Goal: Task Accomplishment & Management: Use online tool/utility

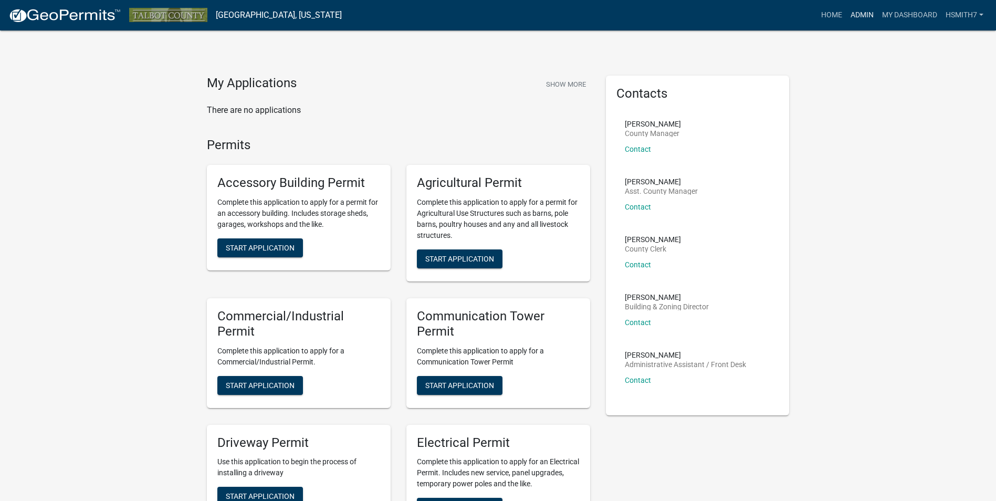
click at [857, 7] on link "Admin" at bounding box center [861, 15] width 31 height 20
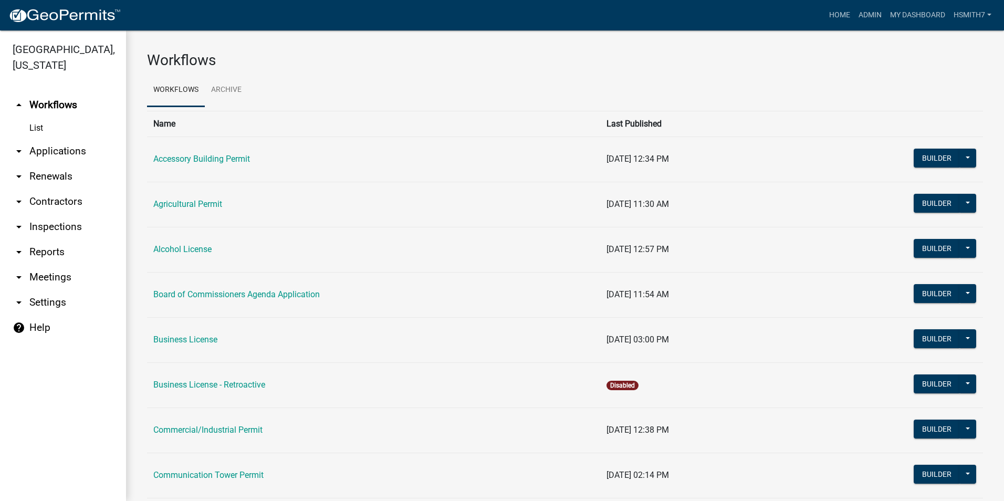
click at [73, 144] on link "arrow_drop_down Applications" at bounding box center [63, 151] width 126 height 25
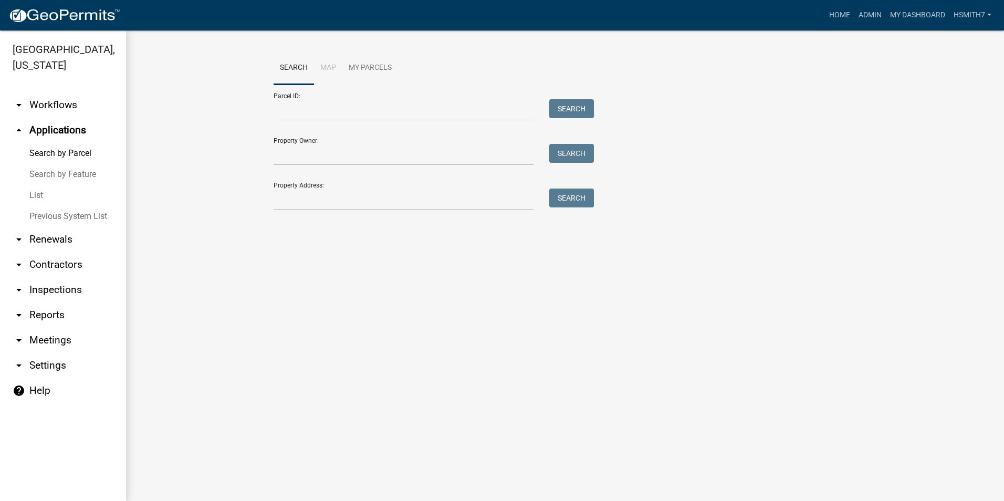
click at [43, 194] on link "List" at bounding box center [63, 195] width 126 height 21
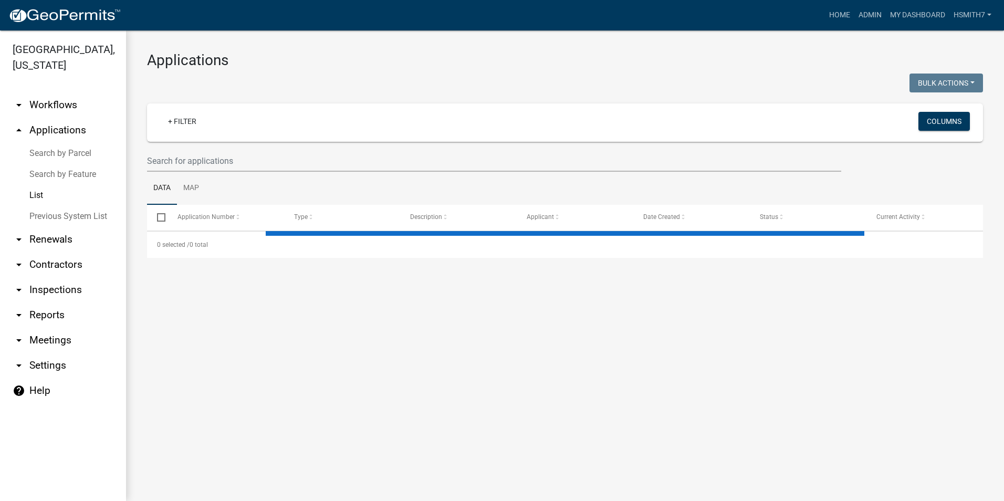
select select "3: 100"
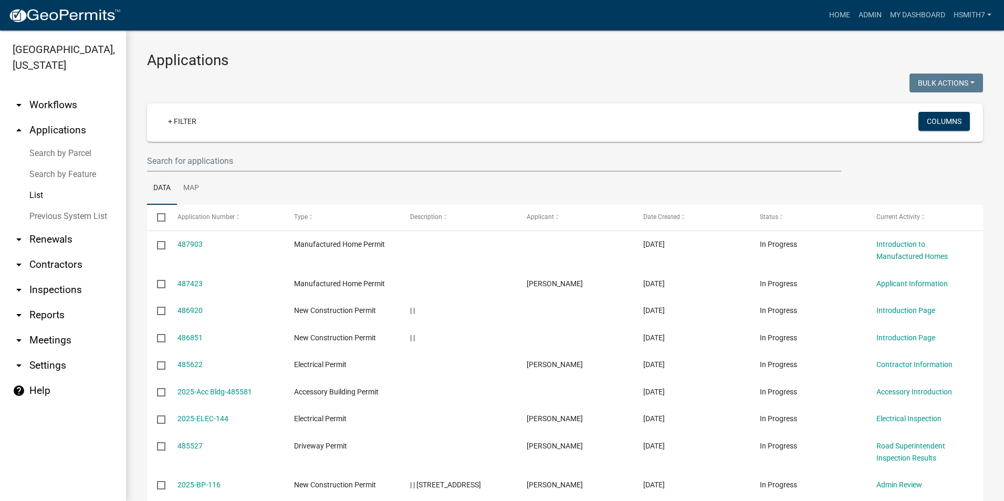
click at [234, 142] on wm-filter-builder "+ Filter Columns" at bounding box center [565, 137] width 836 height 68
click at [236, 161] on input "text" at bounding box center [494, 161] width 694 height 22
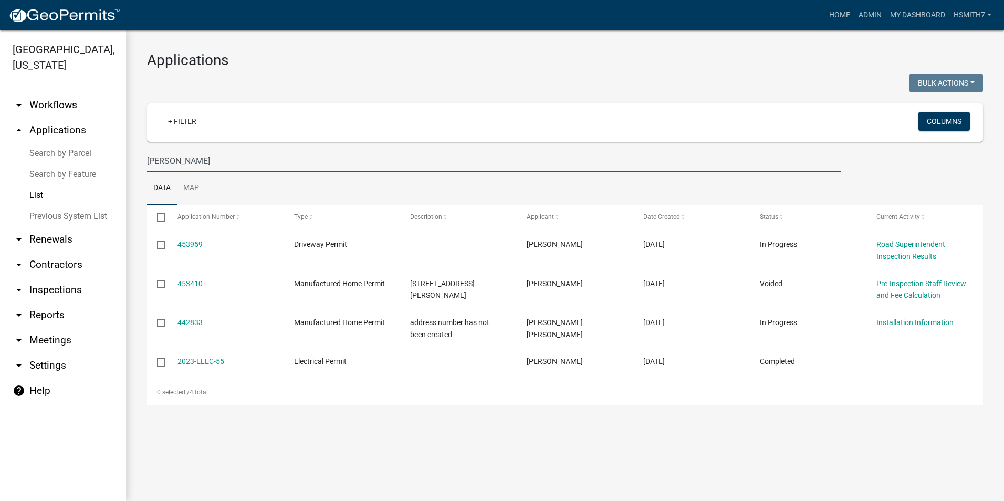
drag, startPoint x: 457, startPoint y: 152, endPoint x: 21, endPoint y: 133, distance: 436.6
click at [24, 133] on div "[GEOGRAPHIC_DATA], [US_STATE] arrow_drop_down Workflows List arrow_drop_up Appl…" at bounding box center [502, 265] width 1004 height 470
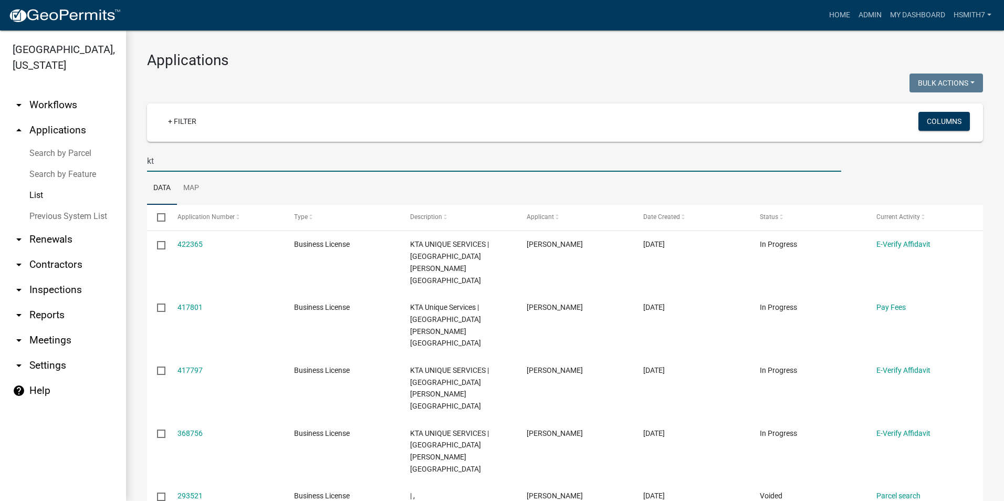
type input "k"
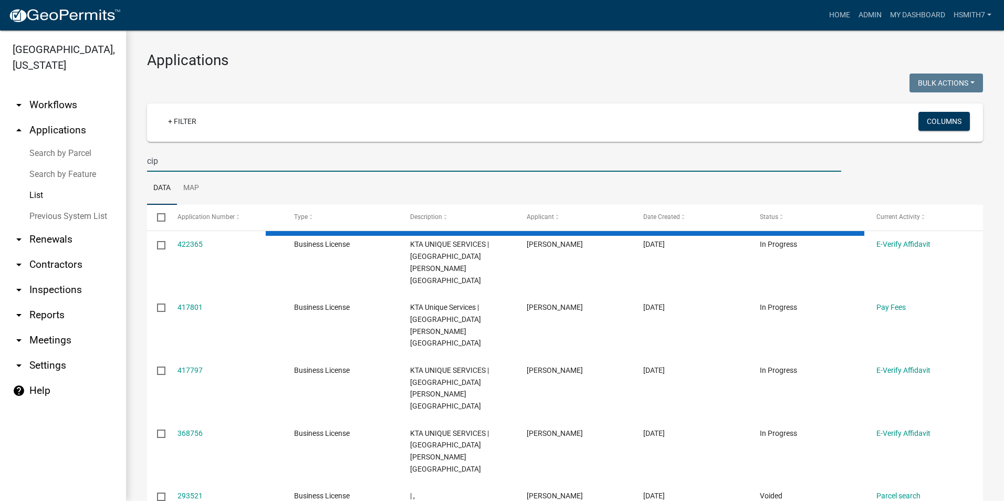
type input "ci"
select select "3: 100"
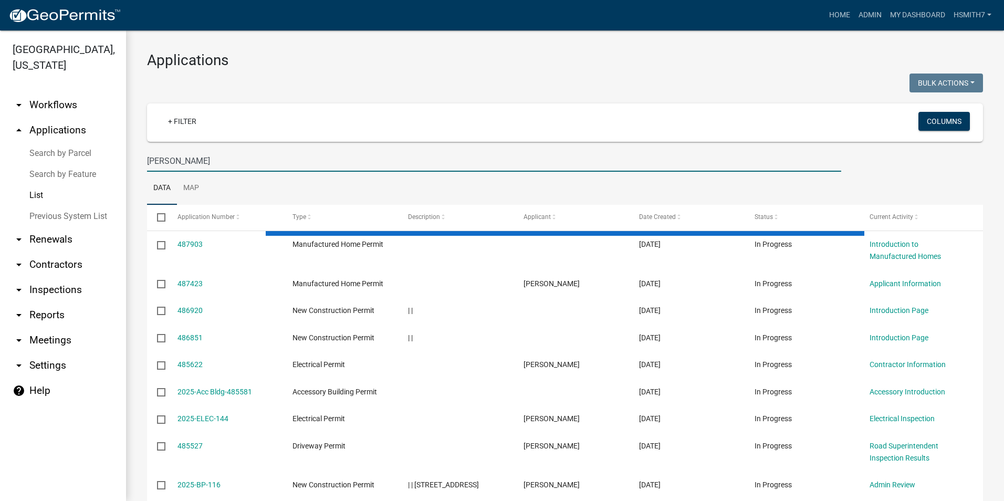
type input "[PERSON_NAME]"
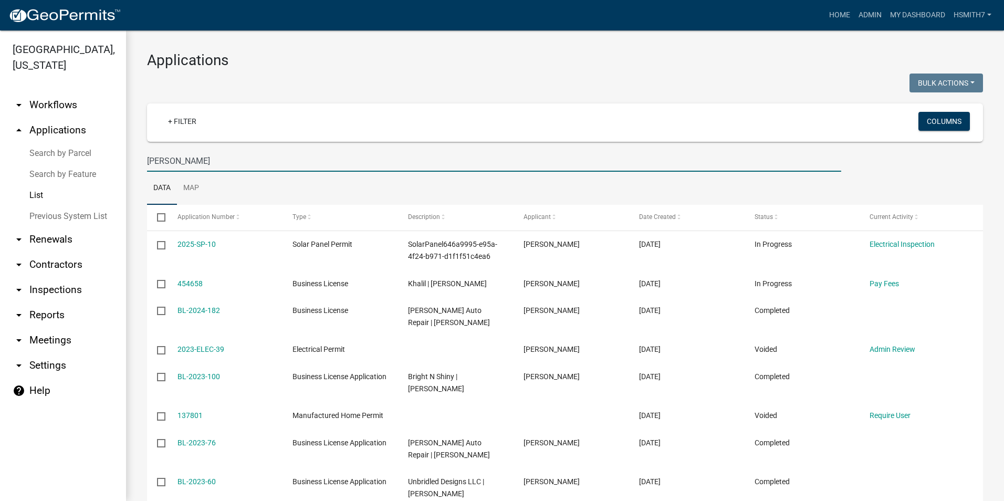
drag, startPoint x: 347, startPoint y: 165, endPoint x: 84, endPoint y: 185, distance: 264.2
click at [84, 185] on div "[GEOGRAPHIC_DATA], [US_STATE] arrow_drop_down Workflows List arrow_drop_up Appl…" at bounding box center [502, 265] width 1004 height 470
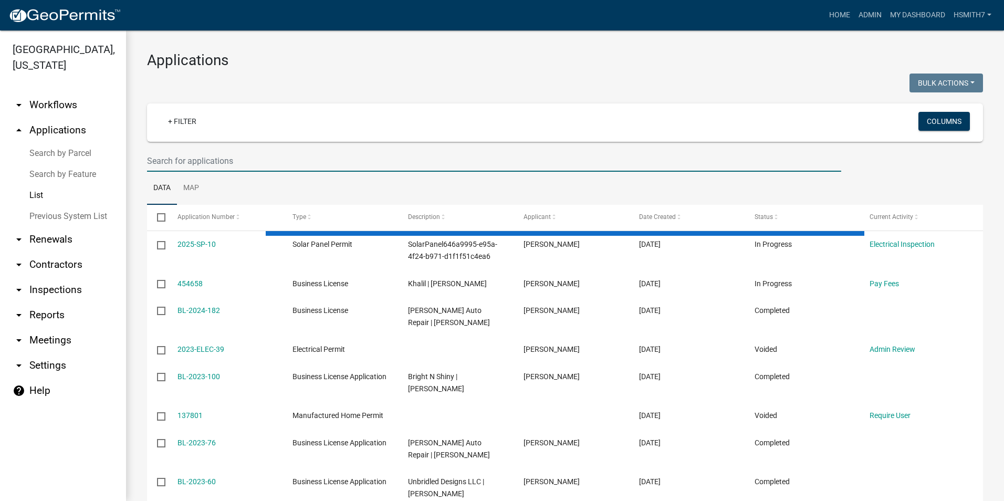
select select "3: 100"
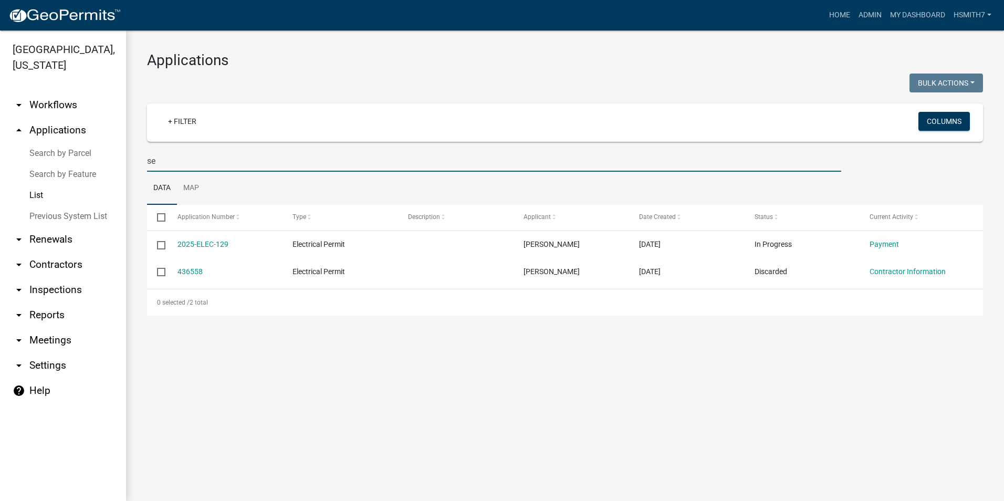
type input "s"
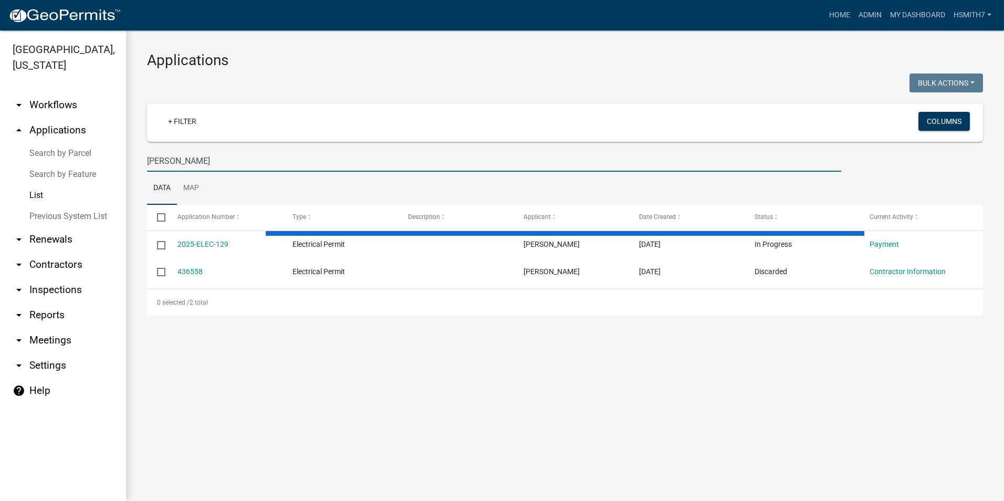
type input "[PERSON_NAME]"
select select "3: 100"
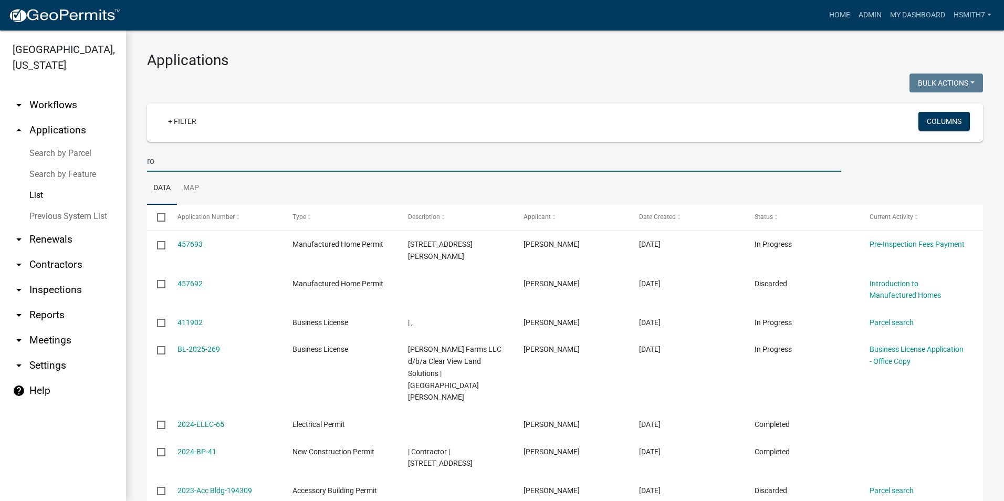
type input "r"
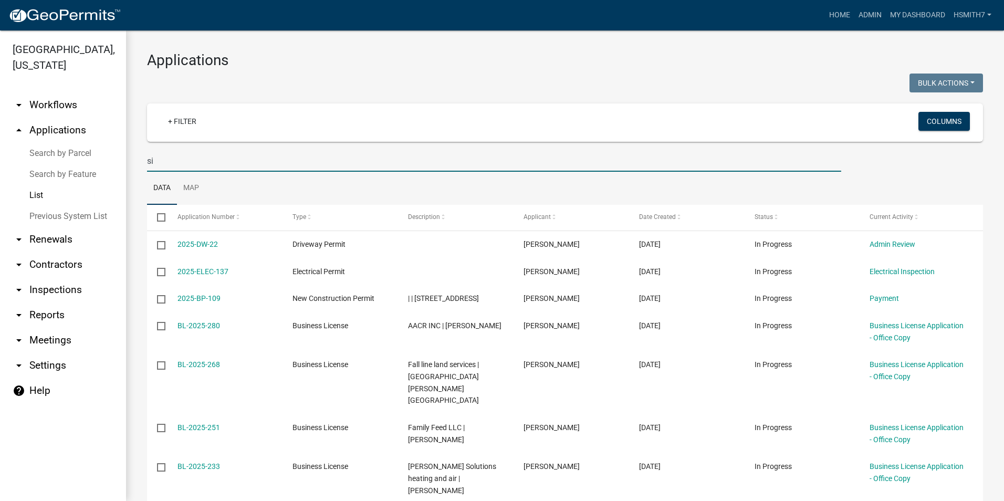
type input "s"
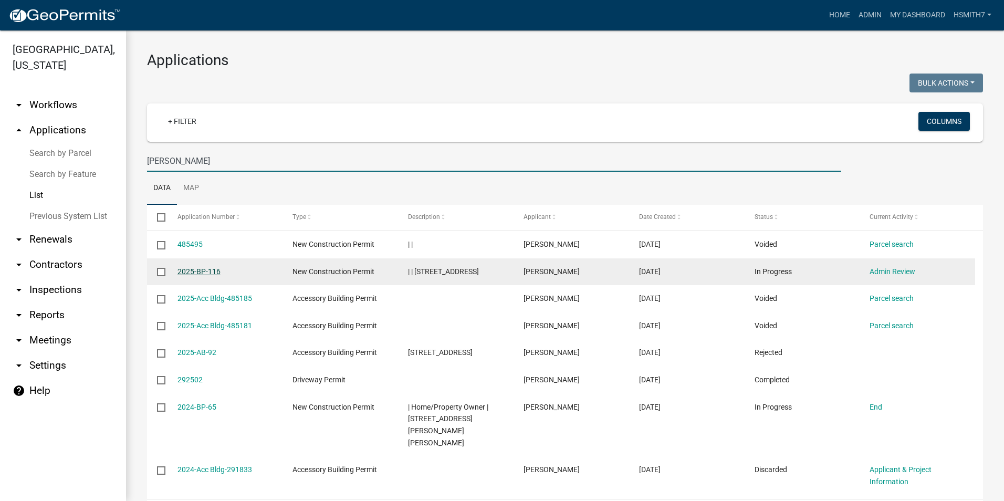
type input "[PERSON_NAME]"
click at [188, 271] on link "2025-BP-116" at bounding box center [198, 271] width 43 height 8
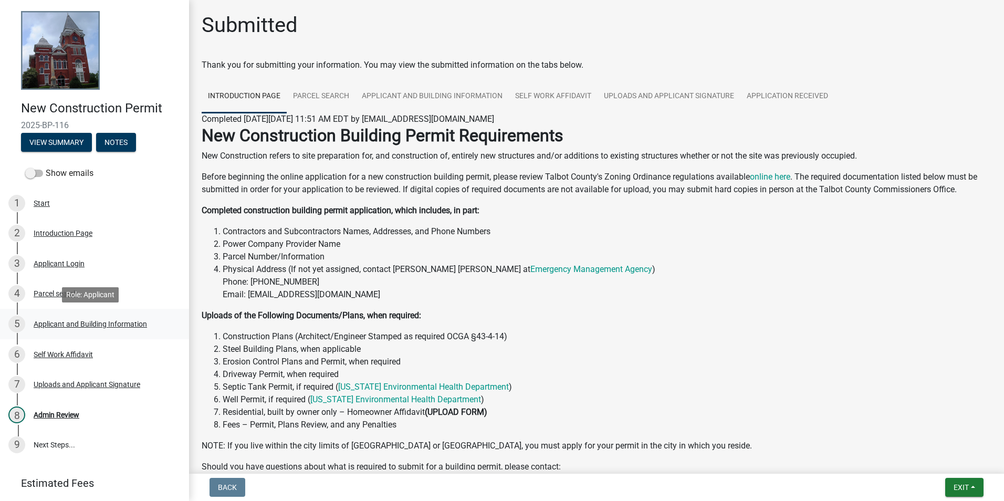
click at [85, 323] on div "Applicant and Building Information" at bounding box center [90, 323] width 113 height 7
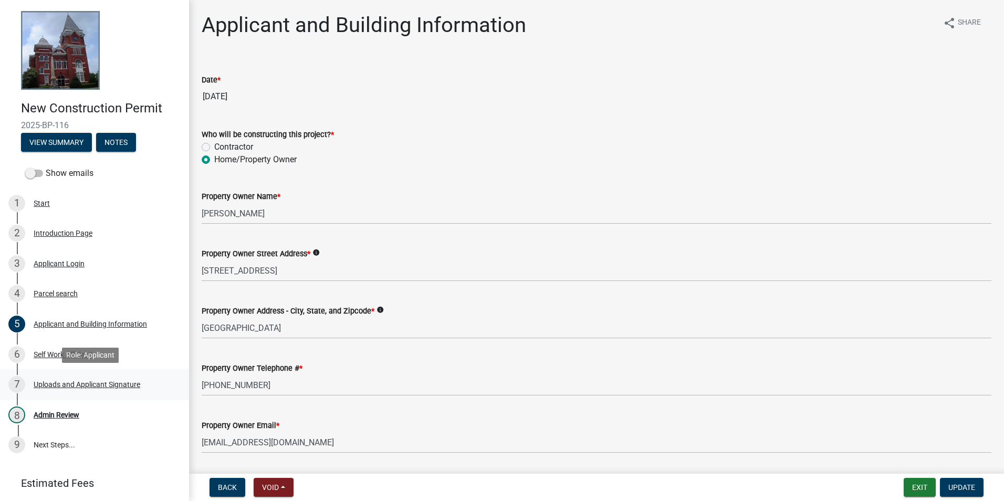
click at [98, 375] on link "7 Uploads and Applicant Signature" at bounding box center [94, 384] width 189 height 30
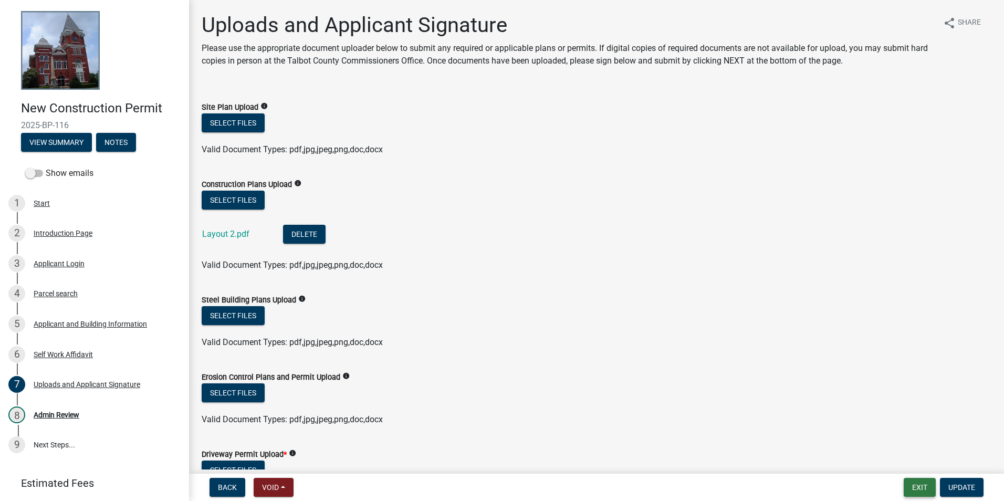
click at [907, 490] on button "Exit" at bounding box center [919, 487] width 32 height 19
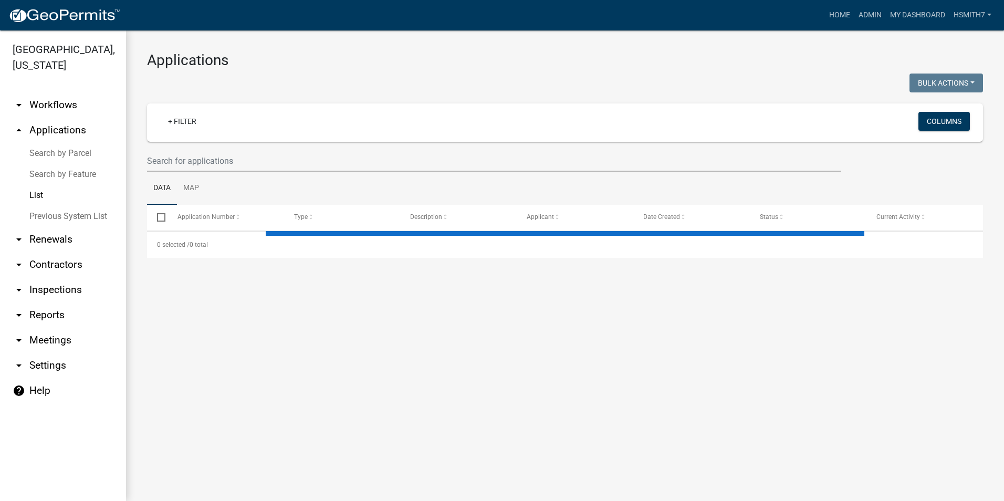
select select "3: 100"
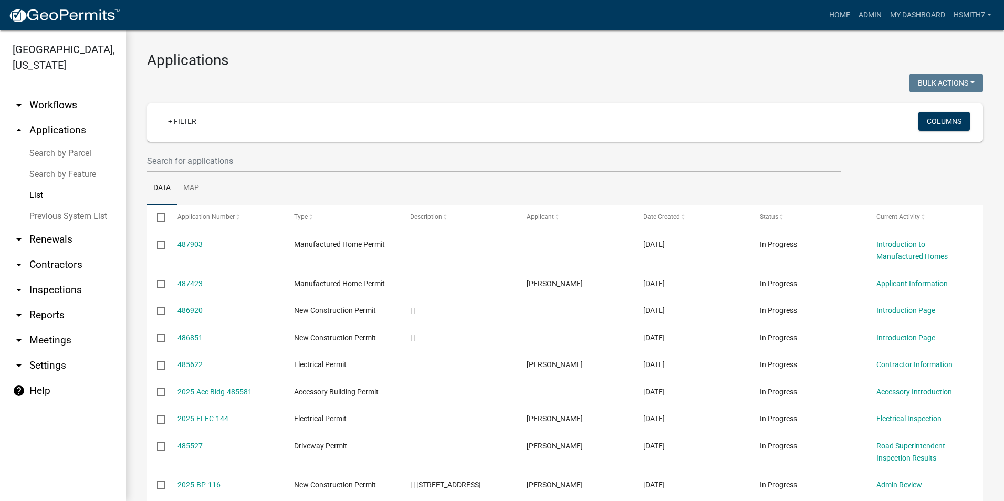
click at [307, 139] on div "+ Filter Columns" at bounding box center [565, 122] width 826 height 38
click at [305, 155] on input "text" at bounding box center [494, 161] width 694 height 22
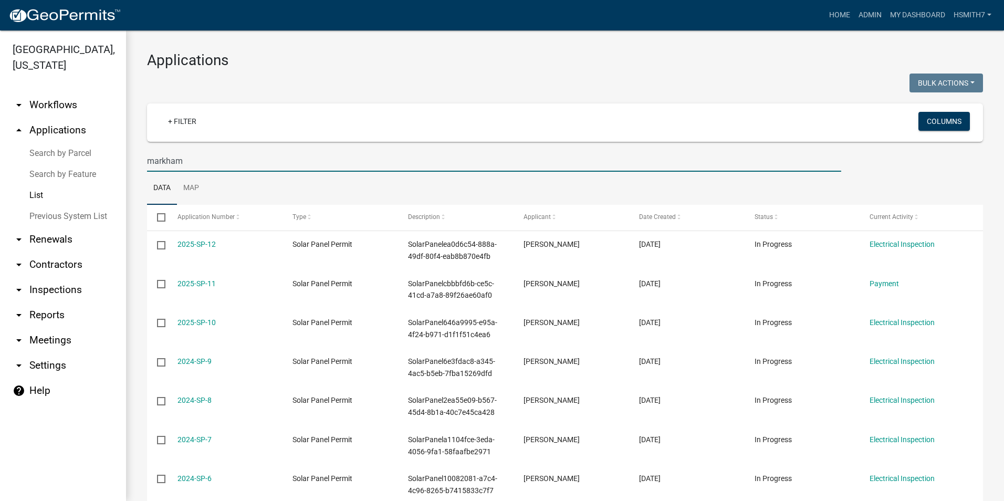
type input "markham"
